Goal: Book appointment/travel/reservation

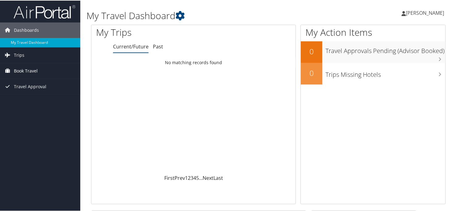
click at [26, 67] on span "Book Travel" at bounding box center [26, 70] width 24 height 15
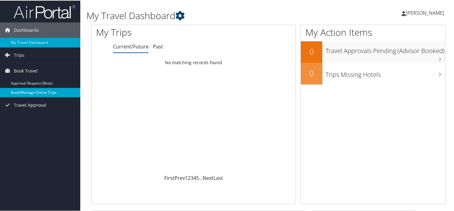
click at [22, 92] on link "Book/Manage Online Trips" at bounding box center [40, 91] width 80 height 9
